Goal: Find specific page/section: Find specific page/section

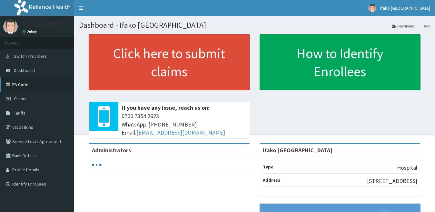
drag, startPoint x: 0, startPoint y: 0, endPoint x: 37, endPoint y: 87, distance: 94.8
click at [37, 87] on link "PA Code" at bounding box center [37, 84] width 74 height 14
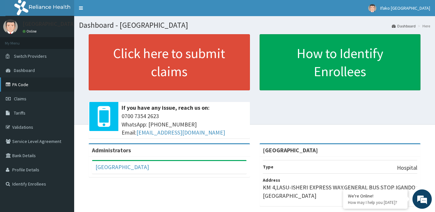
click at [28, 87] on link "PA Code" at bounding box center [37, 84] width 74 height 14
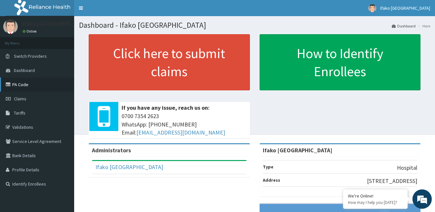
click at [51, 84] on link "PA Code" at bounding box center [37, 84] width 74 height 14
